Goal: Transaction & Acquisition: Download file/media

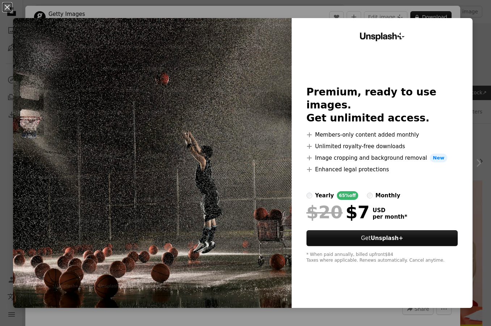
scroll to position [152, 0]
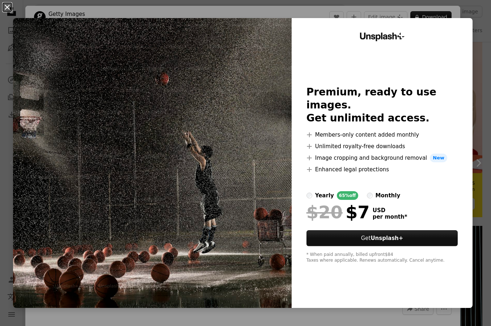
click at [8, 12] on button "An X shape" at bounding box center [7, 7] width 9 height 9
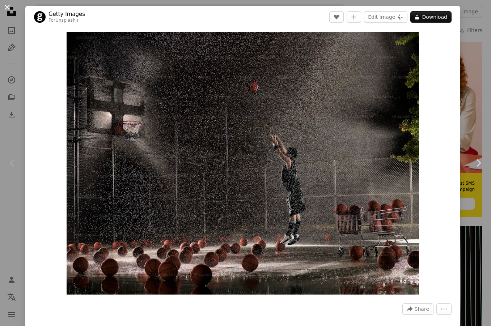
click at [9, 11] on button "An X shape" at bounding box center [7, 7] width 9 height 9
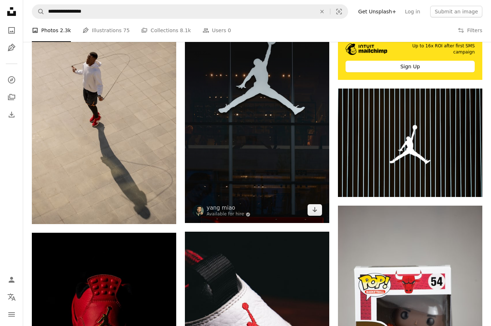
scroll to position [290, 0]
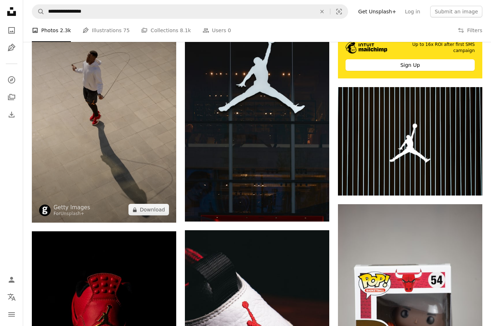
click at [102, 132] on img at bounding box center [104, 115] width 144 height 217
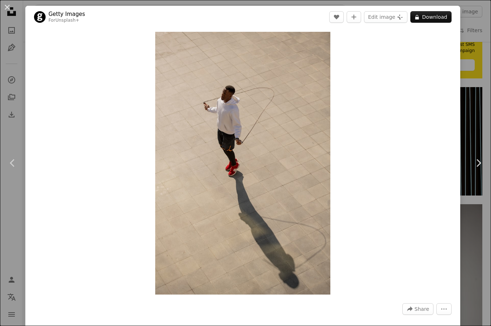
drag, startPoint x: 7, startPoint y: 5, endPoint x: 109, endPoint y: 35, distance: 106.5
click at [7, 5] on button "An X shape" at bounding box center [7, 7] width 9 height 9
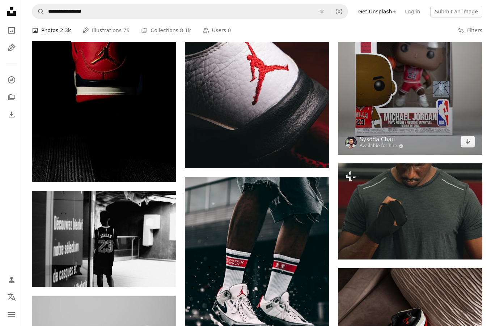
scroll to position [560, 0]
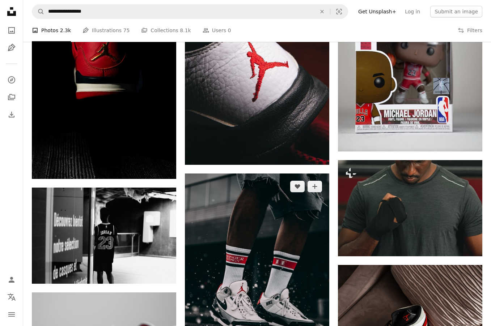
click at [272, 232] on img at bounding box center [257, 282] width 144 height 217
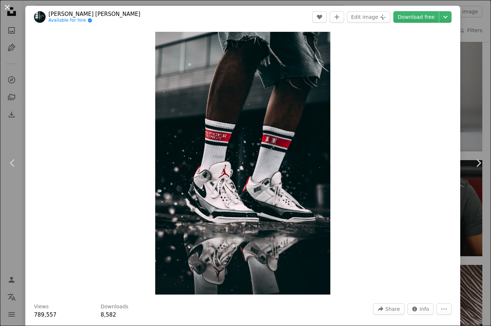
click at [10, 7] on button "An X shape" at bounding box center [7, 7] width 9 height 9
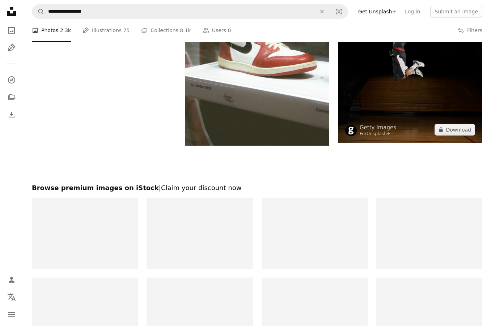
scroll to position [1093, 0]
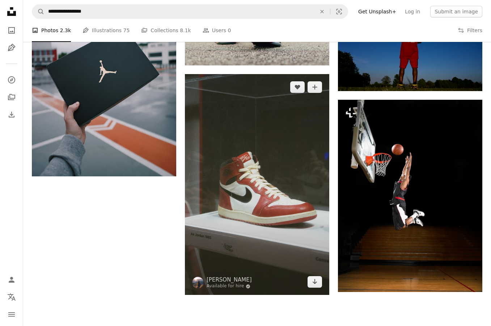
click at [255, 127] on img at bounding box center [257, 184] width 144 height 221
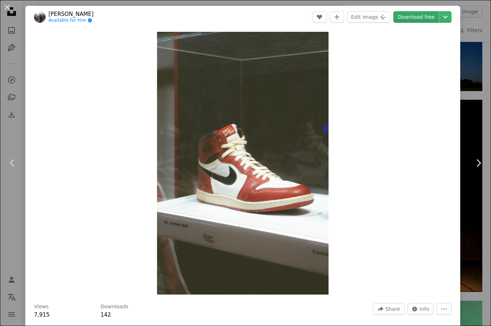
click at [425, 20] on link "Download free" at bounding box center [416, 17] width 46 height 12
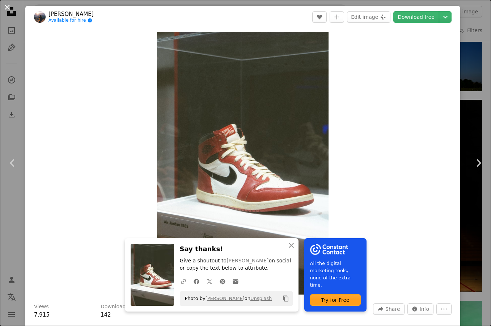
click at [3, 8] on button "An X shape" at bounding box center [7, 7] width 9 height 9
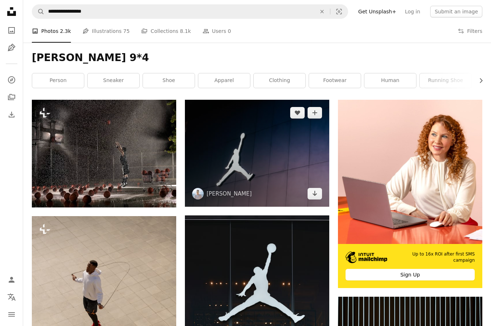
scroll to position [98, 0]
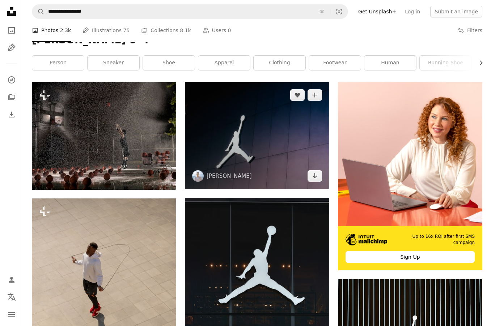
click at [265, 152] on img at bounding box center [257, 135] width 144 height 107
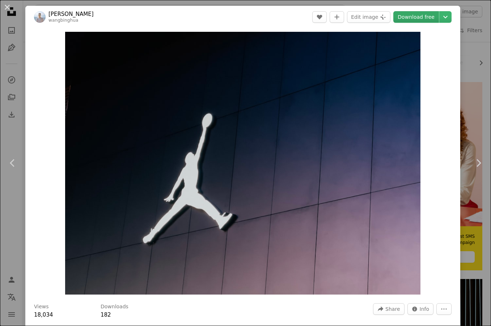
click at [413, 22] on link "Download free" at bounding box center [416, 17] width 46 height 12
